Goal: Task Accomplishment & Management: Use online tool/utility

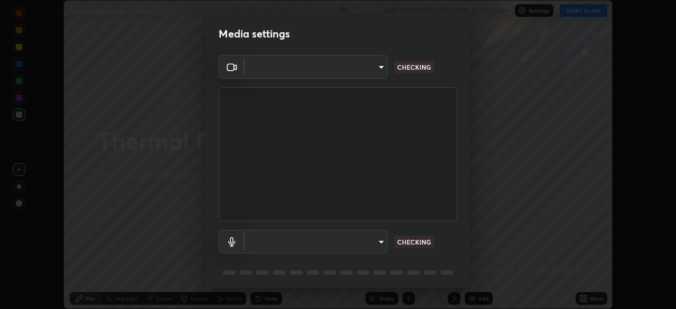
scroll to position [37, 0]
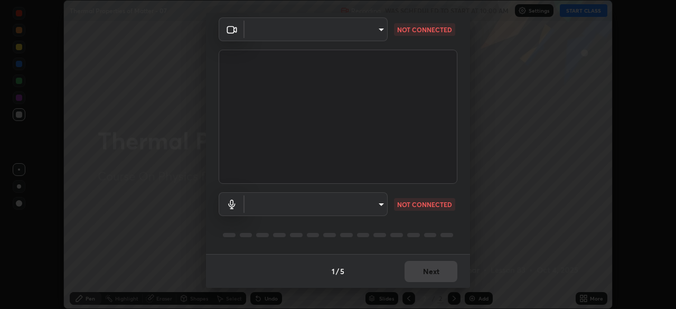
type input "1170694498857cb11788a0b7ae79d5cf1e08a6c331eb8d7031f90166f8fae325"
type input "default"
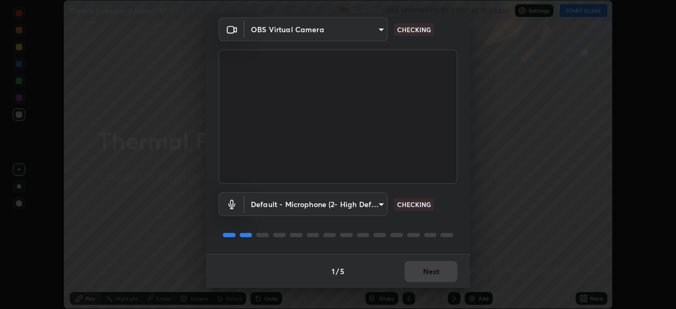
click at [423, 269] on div "1 / 5 Next" at bounding box center [338, 271] width 264 height 34
click at [419, 270] on div "1 / 5 Next" at bounding box center [338, 271] width 264 height 34
click at [422, 276] on div "1 / 5 Next" at bounding box center [338, 271] width 264 height 34
click at [418, 277] on div "1 / 5 Next" at bounding box center [338, 271] width 264 height 34
click at [419, 274] on div "1 / 5 Next" at bounding box center [338, 271] width 264 height 34
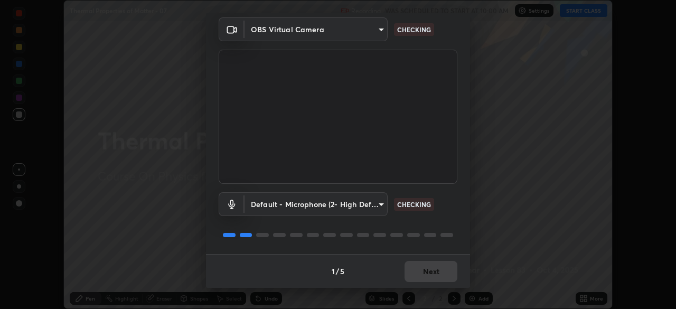
click at [422, 275] on div "1 / 5 Next" at bounding box center [338, 271] width 264 height 34
click at [423, 275] on div "1 / 5 Next" at bounding box center [338, 271] width 264 height 34
click at [422, 276] on div "1 / 5 Next" at bounding box center [338, 271] width 264 height 34
click at [428, 281] on div "1 / 5 Next" at bounding box center [338, 271] width 264 height 34
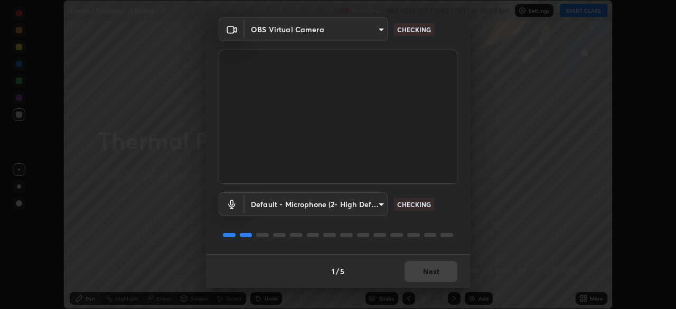
click at [428, 280] on div "1 / 5 Next" at bounding box center [338, 271] width 264 height 34
click at [434, 281] on div "1 / 5 Next" at bounding box center [338, 271] width 264 height 34
click at [433, 279] on div "1 / 5 Next" at bounding box center [338, 271] width 264 height 34
click at [430, 279] on div "1 / 5 Next" at bounding box center [338, 271] width 264 height 34
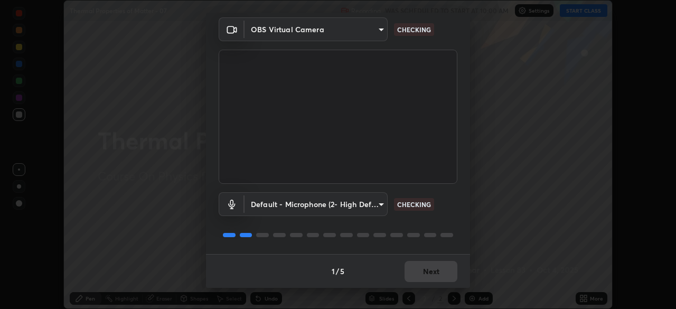
click at [430, 278] on div "1 / 5 Next" at bounding box center [338, 271] width 264 height 34
click at [432, 275] on div "1 / 5 Next" at bounding box center [338, 271] width 264 height 34
click at [430, 278] on div "1 / 5 Next" at bounding box center [338, 271] width 264 height 34
click at [432, 276] on div "1 / 5 Next" at bounding box center [338, 271] width 264 height 34
click at [432, 275] on div "1 / 5 Next" at bounding box center [338, 271] width 264 height 34
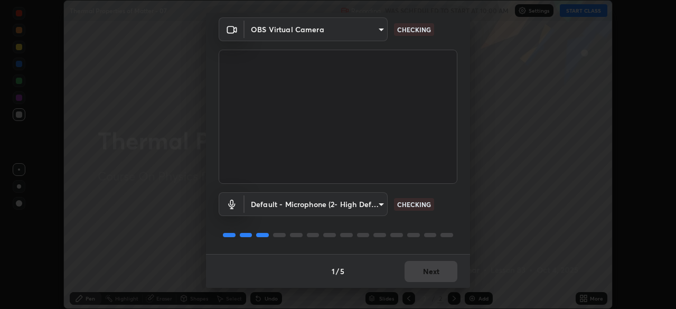
click at [430, 275] on div "1 / 5 Next" at bounding box center [338, 271] width 264 height 34
click at [429, 274] on div "1 / 5 Next" at bounding box center [338, 271] width 264 height 34
click at [430, 274] on div "1 / 5 Next" at bounding box center [338, 271] width 264 height 34
click at [431, 275] on div "1 / 5 Next" at bounding box center [338, 271] width 264 height 34
click at [430, 274] on div "1 / 5 Next" at bounding box center [338, 271] width 264 height 34
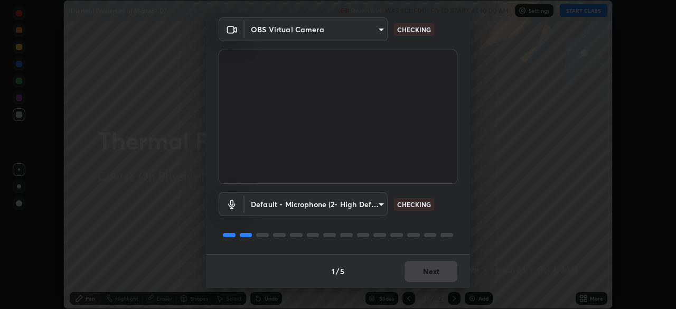
click at [430, 274] on div "1 / 5 Next" at bounding box center [338, 271] width 264 height 34
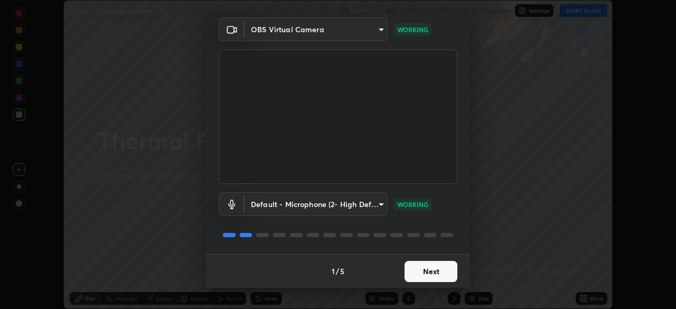
click at [429, 274] on button "Next" at bounding box center [431, 271] width 53 height 21
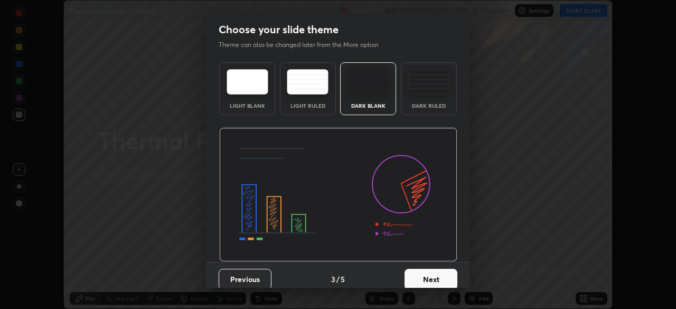
click at [430, 271] on button "Next" at bounding box center [431, 279] width 53 height 21
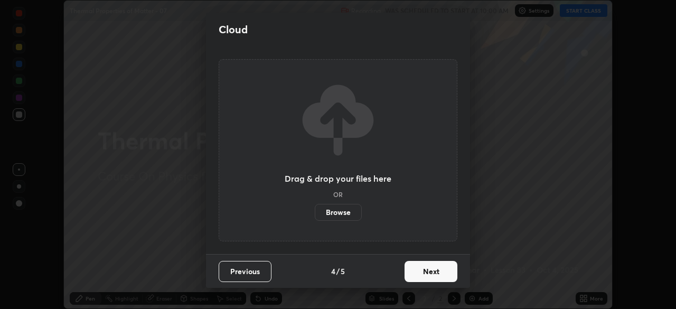
click at [429, 277] on button "Next" at bounding box center [431, 271] width 53 height 21
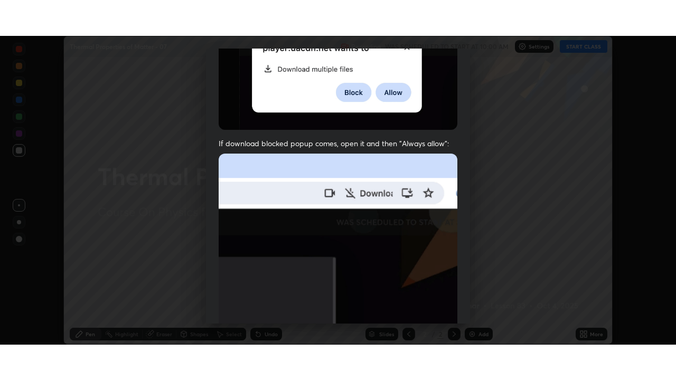
scroll to position [253, 0]
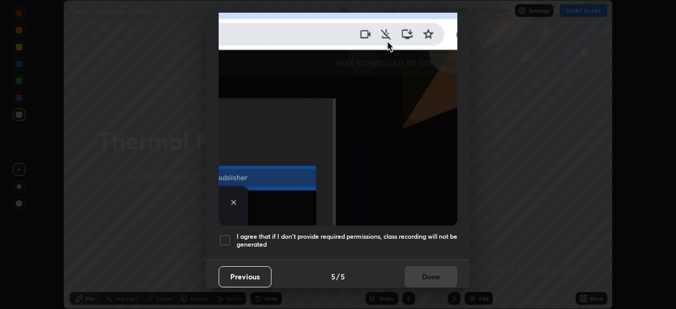
click at [387, 236] on h5 "I agree that if I don't provide required permissions, class recording will not …" at bounding box center [347, 240] width 221 height 16
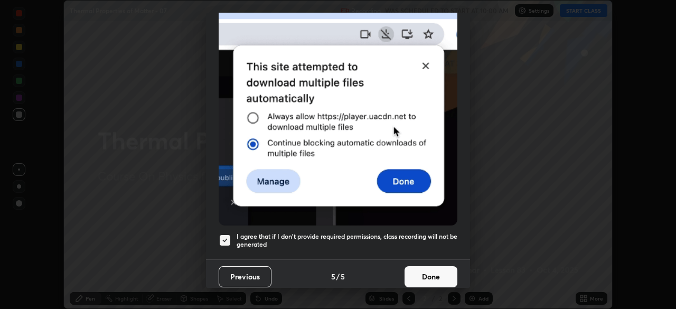
click at [416, 269] on button "Done" at bounding box center [431, 276] width 53 height 21
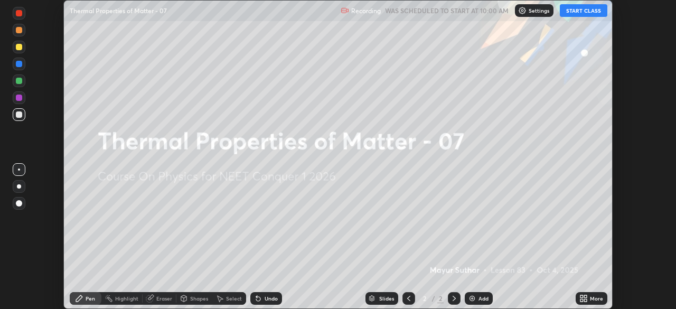
click at [593, 298] on div "More" at bounding box center [596, 298] width 13 height 5
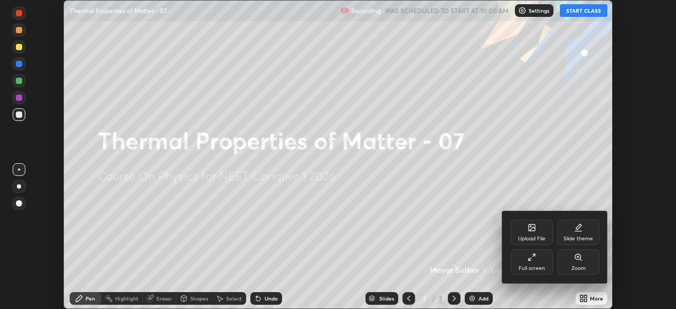
click at [533, 258] on icon at bounding box center [532, 257] width 8 height 8
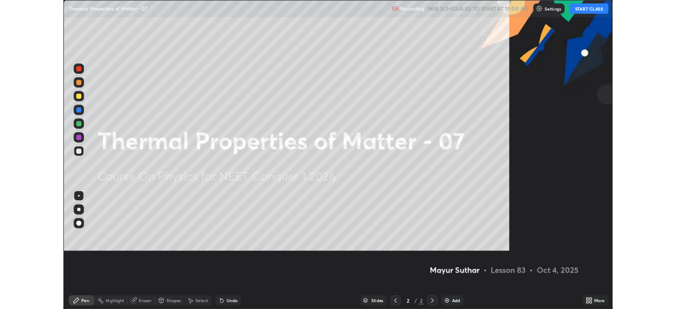
scroll to position [380, 676]
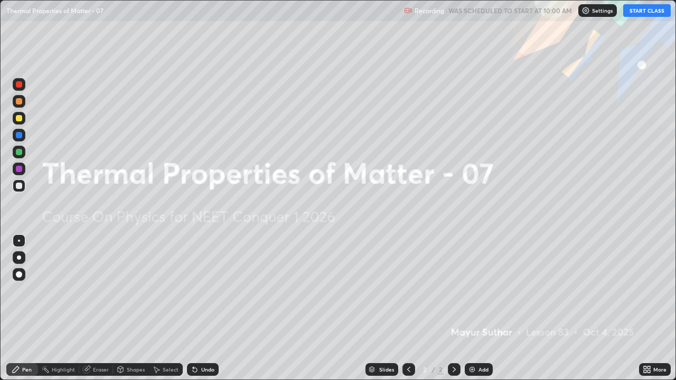
click at [634, 10] on button "START CLASS" at bounding box center [647, 10] width 48 height 13
click at [17, 277] on div at bounding box center [19, 274] width 13 height 13
click at [479, 308] on div "Add" at bounding box center [483, 369] width 10 height 5
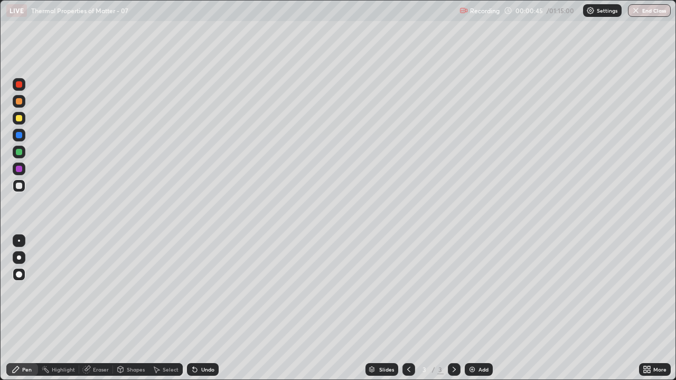
click at [19, 152] on div at bounding box center [19, 152] width 6 height 6
click at [18, 123] on div at bounding box center [19, 118] width 13 height 13
click at [20, 185] on div at bounding box center [19, 186] width 6 height 6
click at [99, 308] on div "Eraser" at bounding box center [101, 369] width 16 height 5
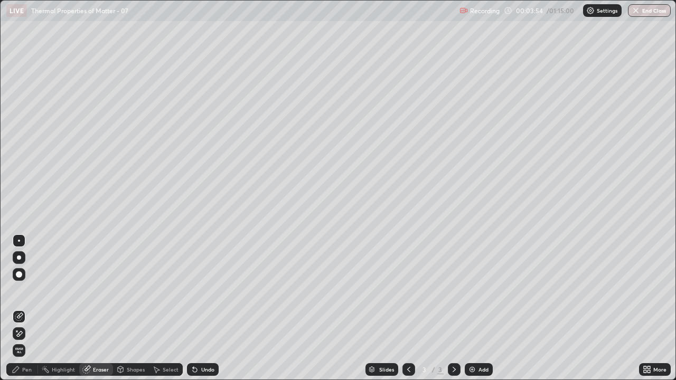
click at [20, 308] on icon at bounding box center [19, 334] width 8 height 9
click at [27, 308] on div "Pen" at bounding box center [22, 369] width 32 height 13
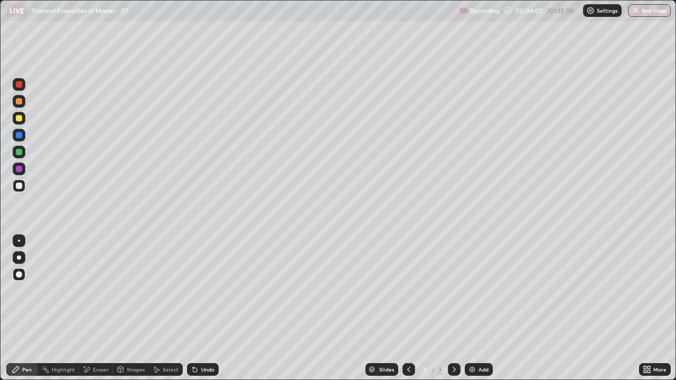
click at [23, 136] on div at bounding box center [19, 135] width 13 height 13
click at [204, 308] on div "Undo" at bounding box center [207, 369] width 13 height 5
click at [473, 308] on img at bounding box center [472, 369] width 8 height 8
click at [23, 185] on div at bounding box center [19, 186] width 13 height 13
click at [20, 153] on div at bounding box center [19, 152] width 6 height 6
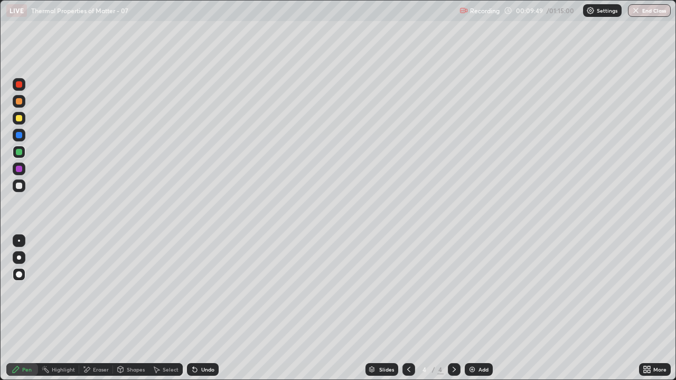
click at [206, 308] on div "Undo" at bounding box center [207, 369] width 13 height 5
click at [200, 308] on div "Undo" at bounding box center [203, 369] width 32 height 13
click at [203, 308] on div "Undo" at bounding box center [207, 369] width 13 height 5
click at [201, 308] on div "Undo" at bounding box center [207, 369] width 13 height 5
click at [198, 308] on div "Undo" at bounding box center [203, 369] width 32 height 13
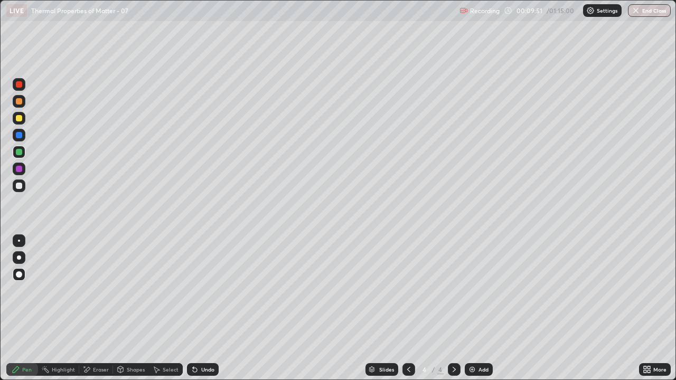
click at [195, 308] on icon at bounding box center [195, 369] width 8 height 8
click at [193, 308] on icon at bounding box center [195, 370] width 4 height 4
click at [200, 308] on div "Undo" at bounding box center [203, 369] width 32 height 13
click at [209, 308] on div "Undo" at bounding box center [207, 369] width 13 height 5
click at [213, 308] on div "Undo" at bounding box center [203, 369] width 32 height 13
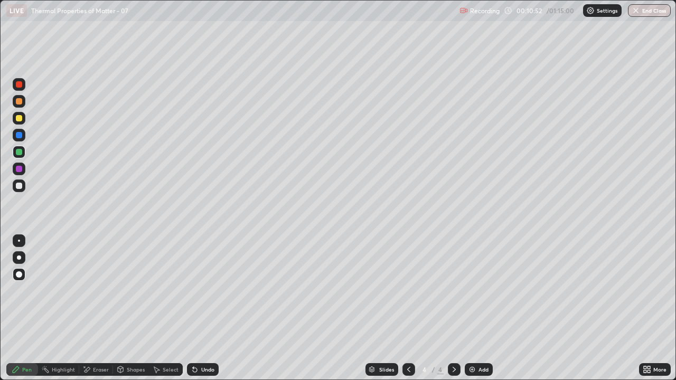
click at [207, 308] on div "Undo" at bounding box center [207, 369] width 13 height 5
click at [480, 308] on div "Add" at bounding box center [483, 369] width 10 height 5
click at [18, 137] on div at bounding box center [19, 135] width 6 height 6
click at [20, 170] on div at bounding box center [19, 169] width 6 height 6
click at [22, 120] on div at bounding box center [19, 118] width 6 height 6
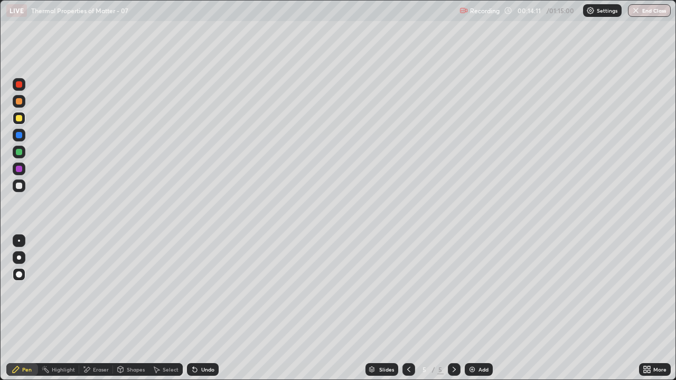
click at [20, 190] on div at bounding box center [19, 186] width 13 height 13
click at [314, 308] on div "Slides 5 / 5 Add" at bounding box center [429, 369] width 420 height 21
click at [99, 308] on div "Eraser" at bounding box center [101, 369] width 16 height 5
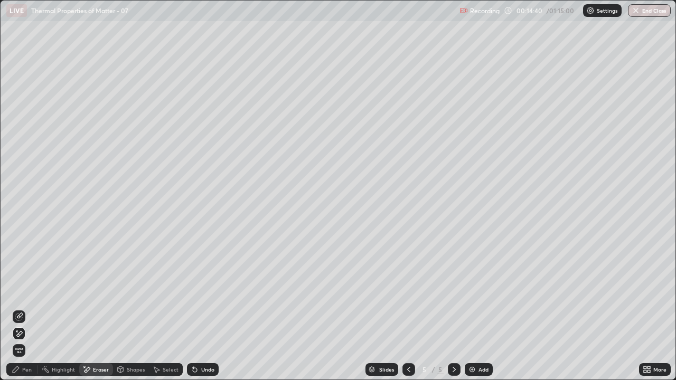
click at [18, 308] on icon at bounding box center [16, 369] width 8 height 8
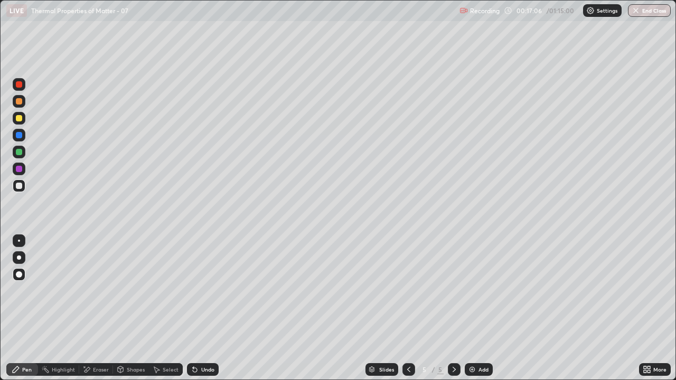
click at [97, 308] on div "Eraser" at bounding box center [101, 369] width 16 height 5
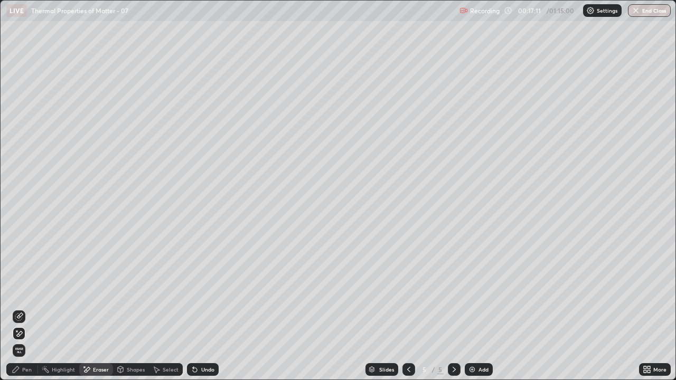
click at [24, 308] on div "Pen" at bounding box center [22, 369] width 32 height 13
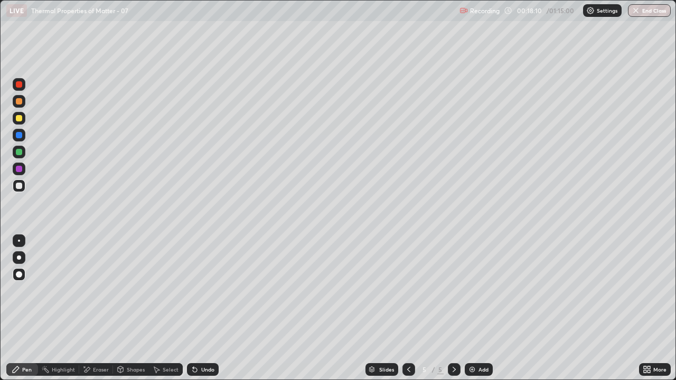
click at [471, 308] on img at bounding box center [472, 369] width 8 height 8
click at [22, 168] on div at bounding box center [19, 169] width 6 height 6
click at [126, 308] on div "Shapes" at bounding box center [131, 369] width 36 height 13
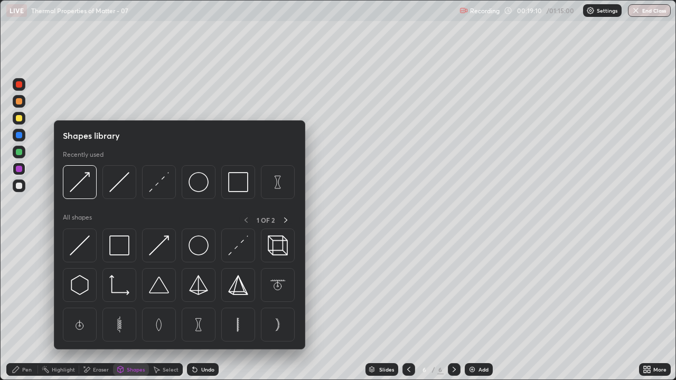
click at [99, 308] on div "Eraser" at bounding box center [101, 369] width 16 height 5
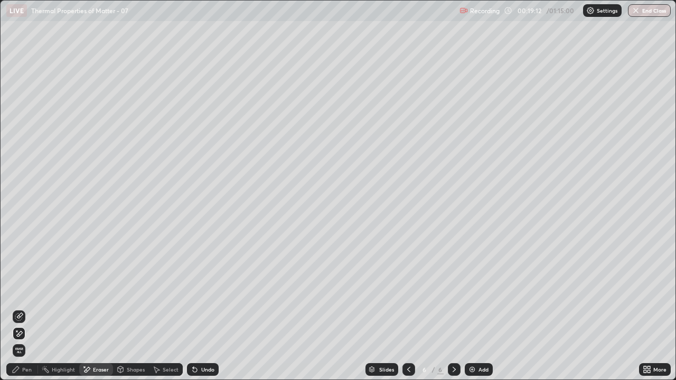
click at [23, 308] on div "Pen" at bounding box center [22, 369] width 32 height 13
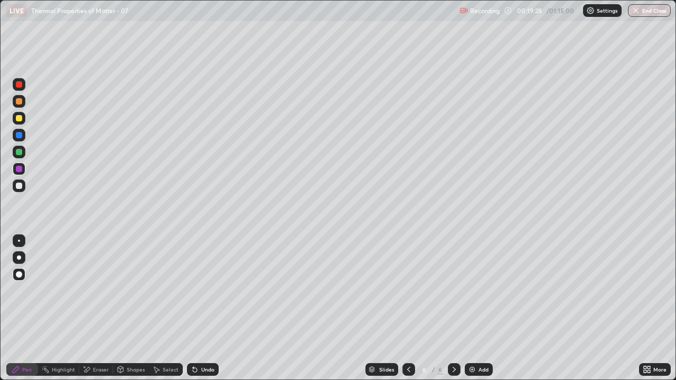
click at [20, 154] on div at bounding box center [19, 152] width 6 height 6
click at [19, 170] on div at bounding box center [19, 169] width 6 height 6
click at [408, 308] on icon at bounding box center [409, 369] width 8 height 8
click at [455, 308] on icon at bounding box center [454, 369] width 8 height 8
click at [474, 308] on img at bounding box center [472, 369] width 8 height 8
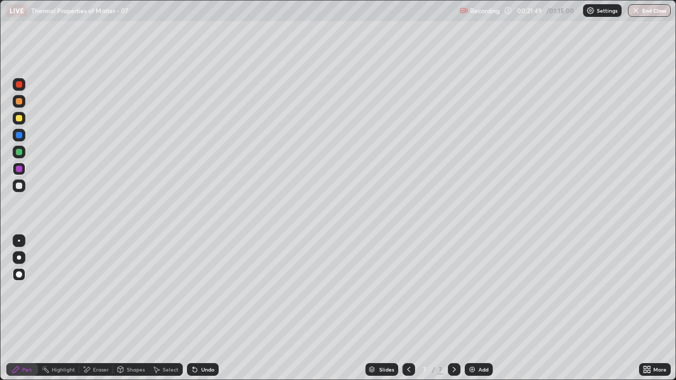
click at [18, 184] on div at bounding box center [19, 186] width 6 height 6
click at [20, 101] on div at bounding box center [19, 101] width 6 height 6
click at [204, 308] on div "Undo" at bounding box center [207, 369] width 13 height 5
click at [202, 308] on div "Undo" at bounding box center [207, 369] width 13 height 5
click at [199, 308] on div "Undo" at bounding box center [203, 369] width 32 height 13
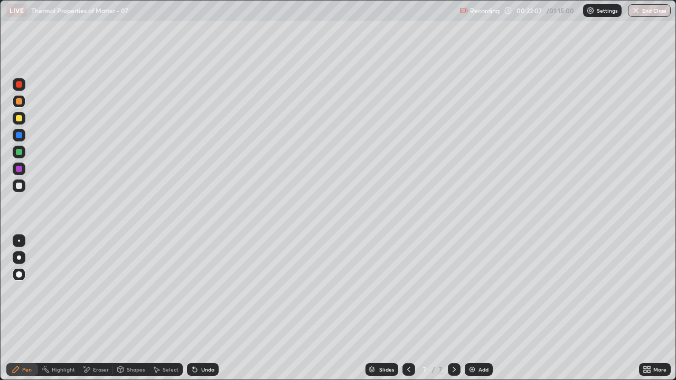
click at [205, 308] on div "Undo" at bounding box center [203, 369] width 32 height 13
click at [20, 186] on div at bounding box center [19, 186] width 6 height 6
click at [23, 151] on div at bounding box center [19, 152] width 13 height 13
click at [20, 168] on div at bounding box center [19, 169] width 6 height 6
click at [207, 308] on div "Undo" at bounding box center [203, 369] width 32 height 13
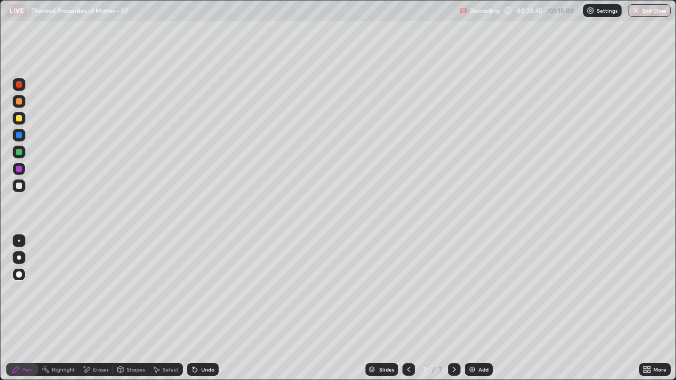
click at [19, 151] on div at bounding box center [19, 152] width 6 height 6
click at [205, 308] on div "Undo" at bounding box center [207, 369] width 13 height 5
click at [204, 308] on div "Undo" at bounding box center [207, 369] width 13 height 5
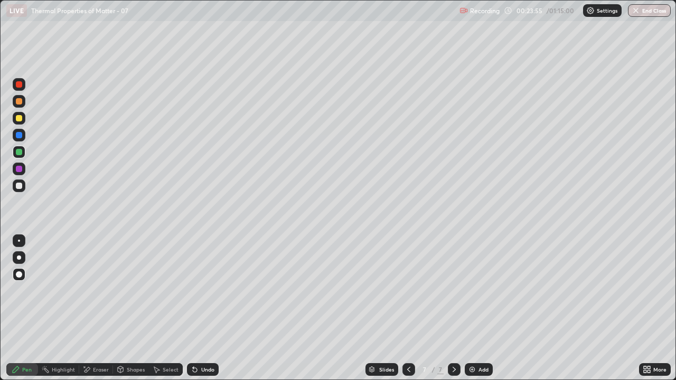
click at [202, 308] on div "Undo" at bounding box center [207, 369] width 13 height 5
click at [203, 308] on div "Undo" at bounding box center [203, 369] width 32 height 13
click at [474, 308] on img at bounding box center [472, 369] width 8 height 8
click at [20, 153] on div at bounding box center [19, 152] width 6 height 6
click at [21, 185] on div at bounding box center [19, 186] width 6 height 6
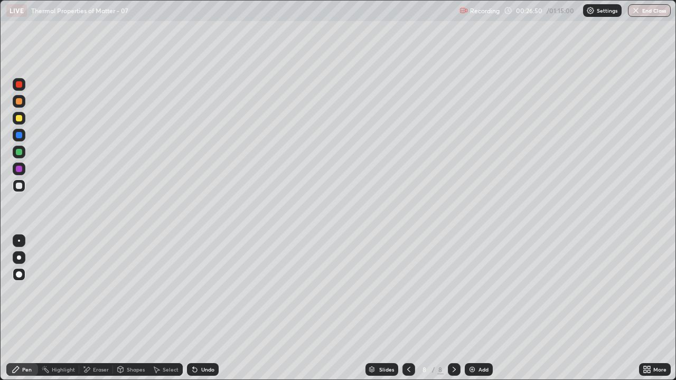
click at [100, 308] on div "Eraser" at bounding box center [101, 369] width 16 height 5
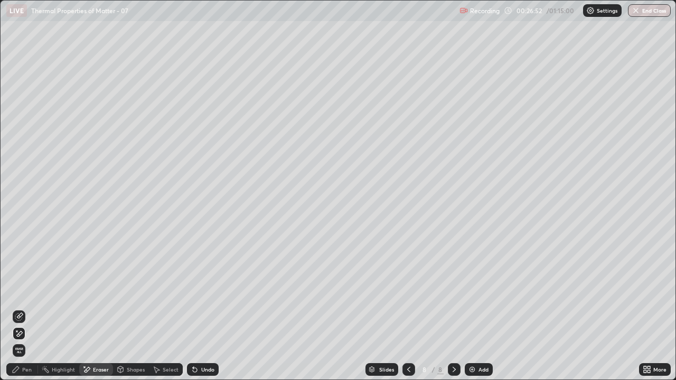
click at [29, 308] on div "Pen" at bounding box center [22, 369] width 32 height 13
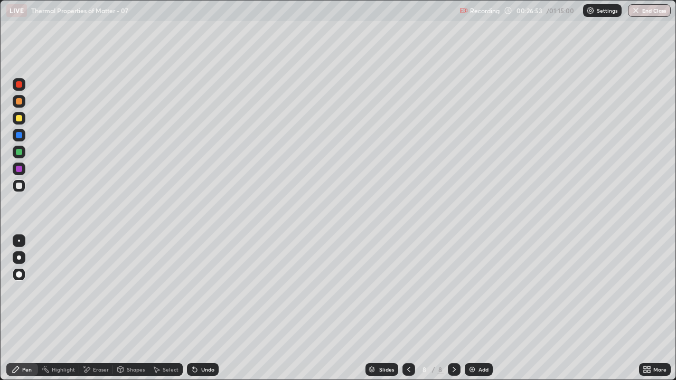
click at [21, 155] on div at bounding box center [19, 152] width 6 height 6
click at [18, 185] on div at bounding box center [19, 186] width 6 height 6
click at [19, 119] on div at bounding box center [19, 118] width 6 height 6
click at [19, 100] on div at bounding box center [19, 101] width 6 height 6
click at [96, 308] on div "Eraser" at bounding box center [101, 369] width 16 height 5
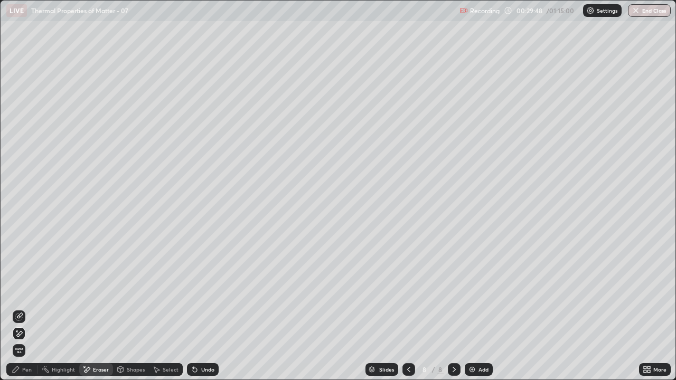
click at [24, 308] on div "Pen" at bounding box center [22, 369] width 32 height 13
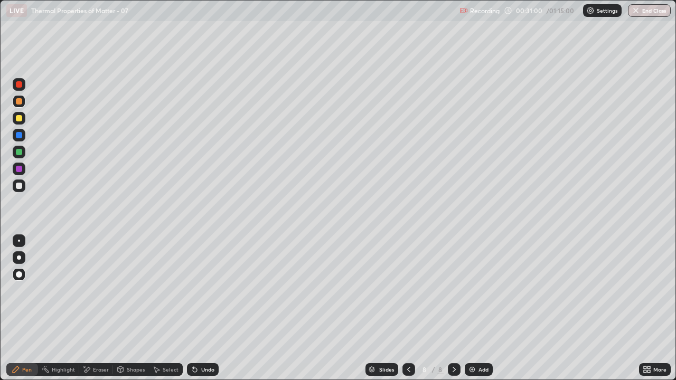
click at [476, 308] on div "Add" at bounding box center [479, 369] width 28 height 13
click at [21, 186] on div at bounding box center [19, 186] width 6 height 6
click at [203, 308] on div "Undo" at bounding box center [203, 369] width 32 height 13
click at [20, 119] on div at bounding box center [19, 118] width 6 height 6
click at [96, 308] on div "Eraser" at bounding box center [101, 369] width 16 height 5
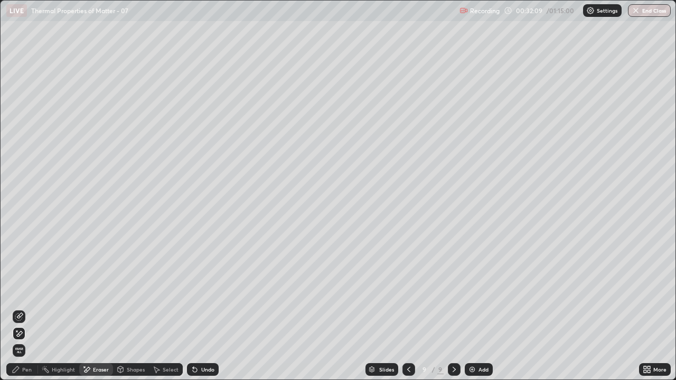
click at [19, 308] on icon at bounding box center [16, 370] width 6 height 6
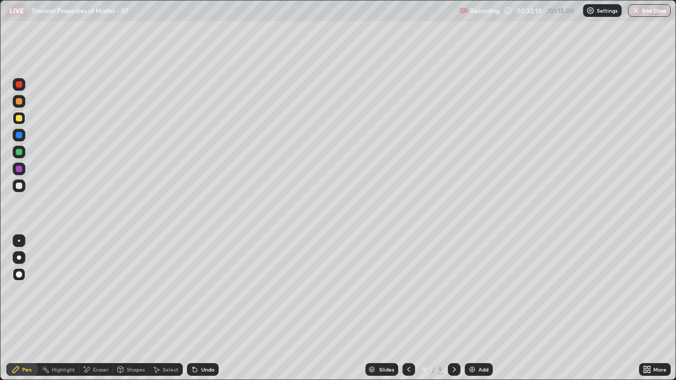
click at [20, 186] on div at bounding box center [19, 186] width 6 height 6
click at [97, 308] on div "Eraser" at bounding box center [101, 369] width 16 height 5
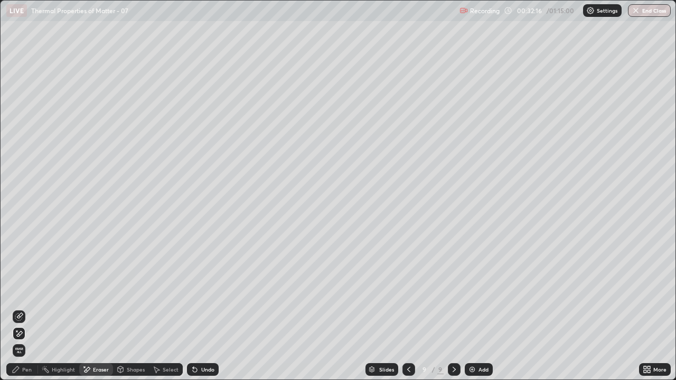
click at [18, 308] on icon at bounding box center [16, 369] width 8 height 8
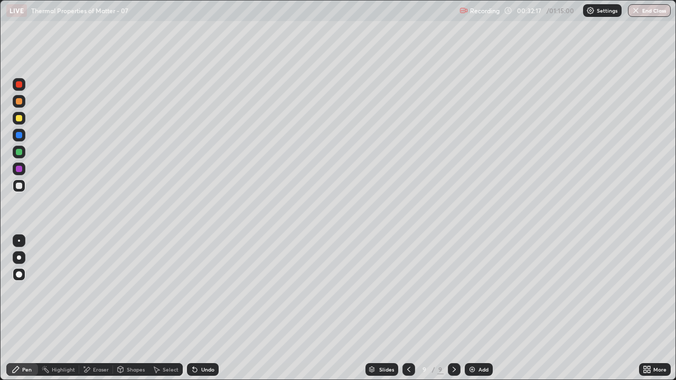
click at [23, 118] on div at bounding box center [19, 118] width 13 height 13
click at [20, 170] on div at bounding box center [19, 169] width 6 height 6
click at [18, 86] on div at bounding box center [19, 84] width 6 height 6
click at [23, 118] on div at bounding box center [19, 118] width 13 height 13
click at [20, 170] on div at bounding box center [19, 169] width 6 height 6
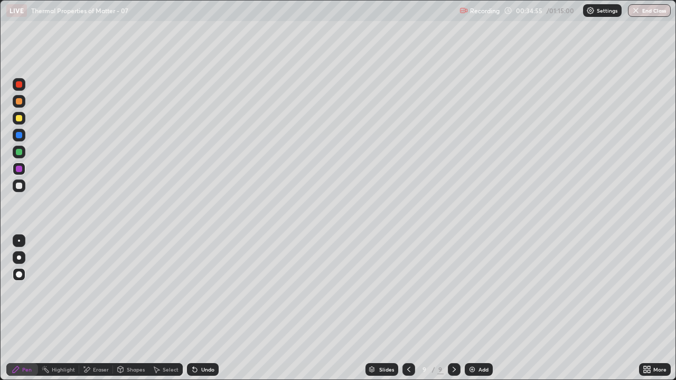
click at [18, 136] on div at bounding box center [19, 135] width 6 height 6
click at [473, 308] on img at bounding box center [472, 369] width 8 height 8
click at [20, 152] on div at bounding box center [19, 152] width 6 height 6
click at [19, 119] on div at bounding box center [19, 118] width 6 height 6
click at [20, 136] on div at bounding box center [19, 135] width 6 height 6
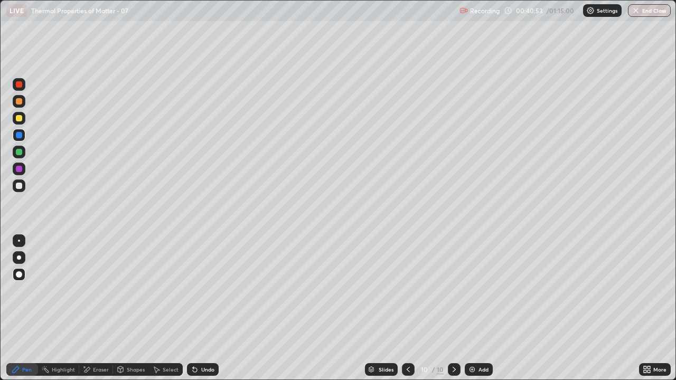
click at [17, 85] on div at bounding box center [19, 84] width 6 height 6
click at [198, 308] on div "Undo" at bounding box center [203, 369] width 32 height 13
click at [19, 153] on div at bounding box center [19, 152] width 6 height 6
click at [20, 184] on div at bounding box center [19, 186] width 6 height 6
click at [22, 136] on div at bounding box center [19, 135] width 6 height 6
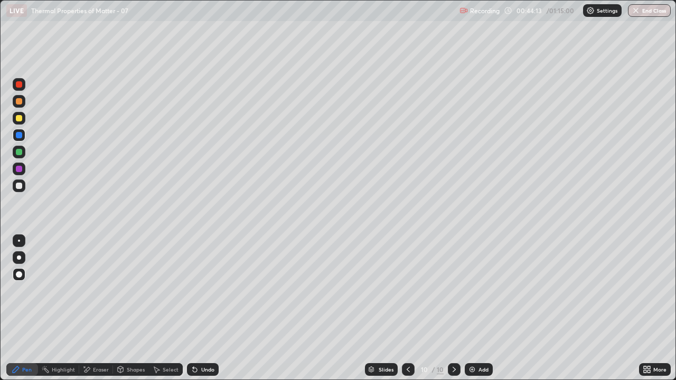
click at [211, 308] on div "Undo" at bounding box center [207, 369] width 13 height 5
click at [20, 184] on div at bounding box center [19, 186] width 6 height 6
click at [491, 308] on div "Add" at bounding box center [479, 369] width 28 height 13
click at [20, 166] on div at bounding box center [19, 169] width 6 height 6
click at [14, 148] on div at bounding box center [19, 152] width 13 height 13
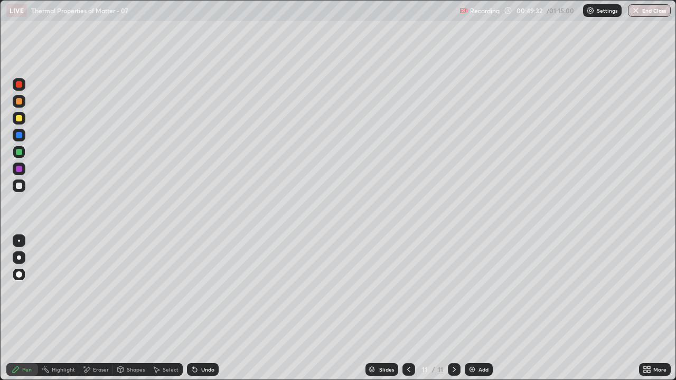
click at [408, 308] on icon at bounding box center [409, 369] width 8 height 8
click at [453, 308] on icon at bounding box center [454, 369] width 8 height 8
click at [478, 308] on div "Add" at bounding box center [483, 369] width 10 height 5
click at [20, 184] on div at bounding box center [19, 186] width 6 height 6
click at [19, 119] on div at bounding box center [19, 118] width 6 height 6
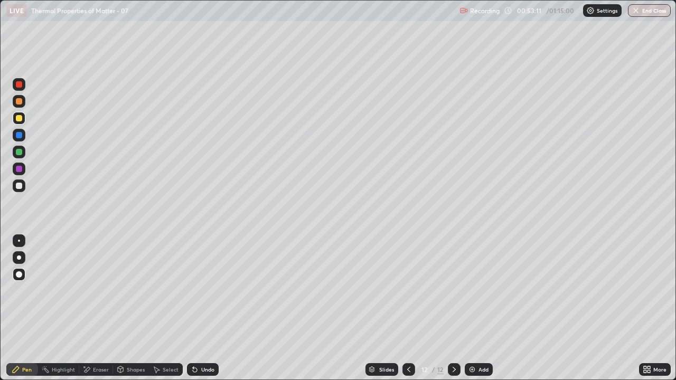
click at [21, 119] on div at bounding box center [19, 118] width 6 height 6
click at [19, 154] on div at bounding box center [19, 152] width 6 height 6
click at [24, 185] on div at bounding box center [19, 186] width 13 height 13
click at [20, 153] on div at bounding box center [19, 152] width 6 height 6
click at [23, 184] on div at bounding box center [19, 186] width 13 height 13
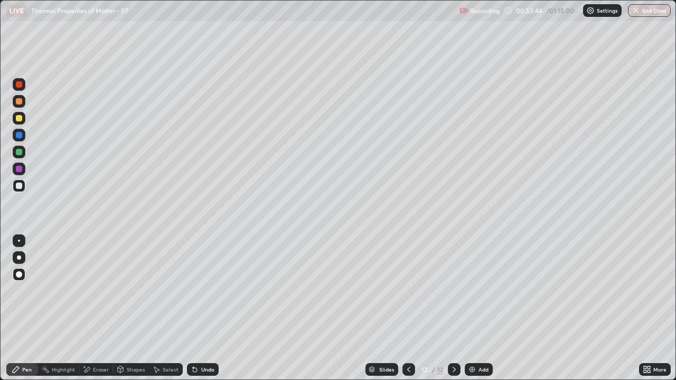
click at [18, 151] on div at bounding box center [19, 152] width 6 height 6
click at [26, 183] on div at bounding box center [19, 185] width 17 height 17
click at [20, 153] on div at bounding box center [19, 152] width 6 height 6
click at [19, 136] on div at bounding box center [19, 135] width 6 height 6
click at [21, 153] on div at bounding box center [19, 152] width 6 height 6
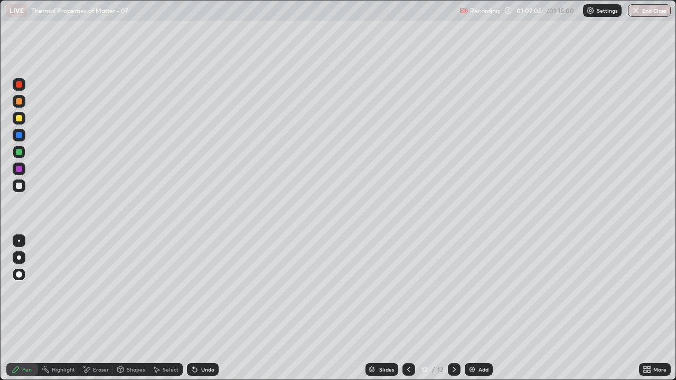
click at [18, 186] on div at bounding box center [19, 186] width 6 height 6
click at [195, 308] on icon at bounding box center [195, 369] width 8 height 8
click at [480, 308] on div "Add" at bounding box center [483, 369] width 10 height 5
click at [21, 184] on div at bounding box center [19, 186] width 6 height 6
click at [644, 12] on button "End Class" at bounding box center [650, 10] width 42 height 13
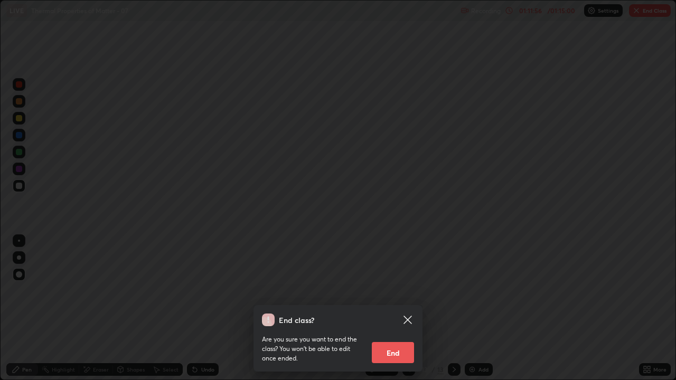
click at [383, 308] on button "End" at bounding box center [393, 352] width 42 height 21
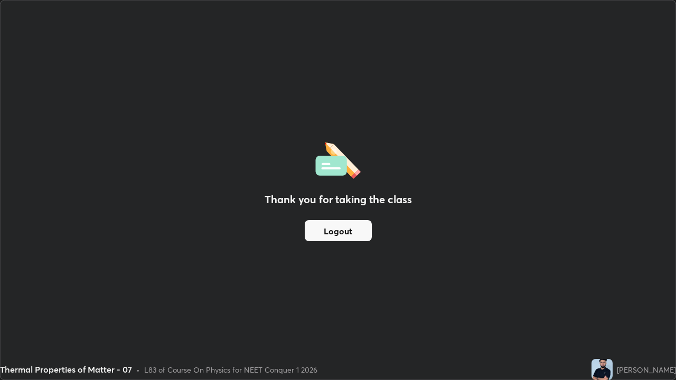
click at [353, 232] on button "Logout" at bounding box center [338, 230] width 67 height 21
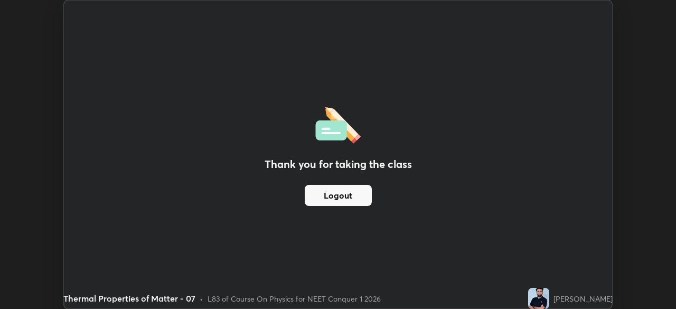
scroll to position [52502, 52135]
